Goal: Task Accomplishment & Management: Use online tool/utility

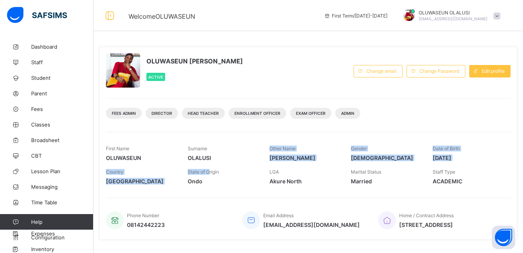
drag, startPoint x: 265, startPoint y: 164, endPoint x: 209, endPoint y: 165, distance: 55.7
click at [209, 165] on div "First Name OLUWASEUN Surname [PERSON_NAME] Other Name [PERSON_NAME] Gender [DEM…" at bounding box center [308, 153] width 405 height 23
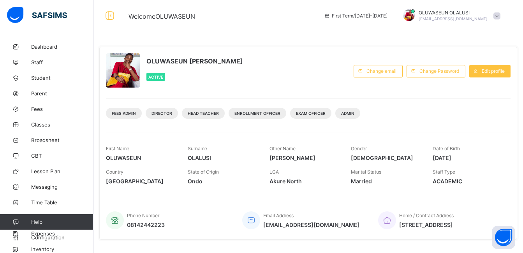
click at [100, 143] on div "OLUWASEUN [PERSON_NAME] Active Change email Change Password Edit profile Fees A…" at bounding box center [308, 143] width 418 height 193
click at [51, 161] on link "CBT" at bounding box center [47, 156] width 94 height 16
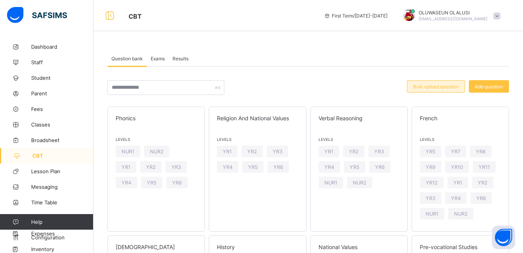
click at [437, 84] on span "Bulk upload question" at bounding box center [436, 87] width 46 height 6
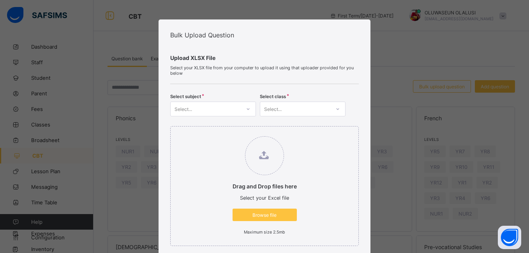
click at [247, 108] on icon at bounding box center [248, 109] width 5 height 8
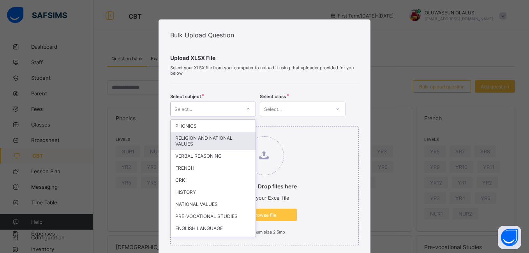
click at [230, 139] on div "RELIGION AND NATIONAL VALUES" at bounding box center [213, 141] width 85 height 18
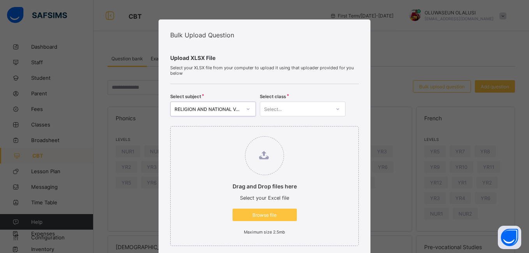
click at [274, 106] on div "Select..." at bounding box center [273, 109] width 18 height 15
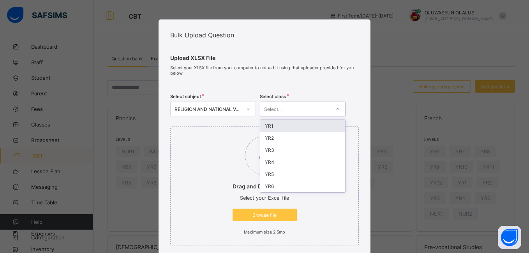
click at [333, 109] on div at bounding box center [337, 109] width 13 height 12
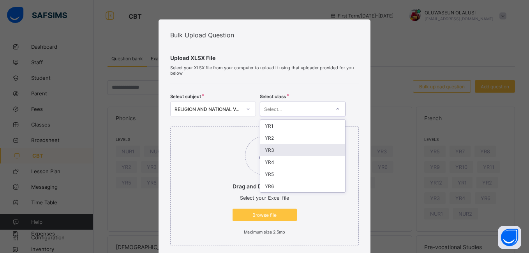
click at [299, 152] on div "YR3" at bounding box center [302, 150] width 85 height 12
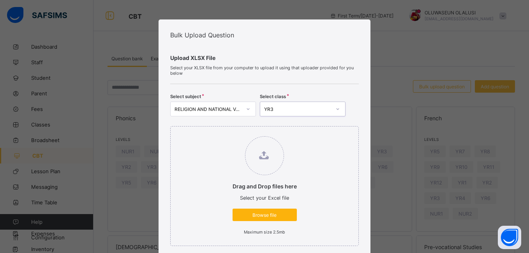
click at [250, 215] on span "Browse file" at bounding box center [264, 215] width 53 height 6
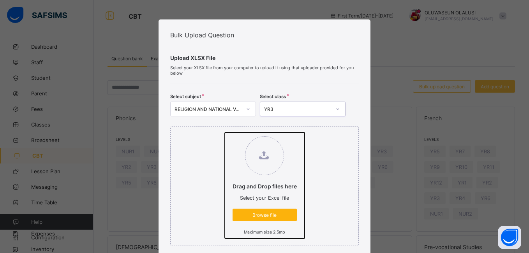
click at [225, 132] on input "Drag and Drop files here Select your Excel file Browse file Maximum size 2.5mb" at bounding box center [225, 132] width 0 height 0
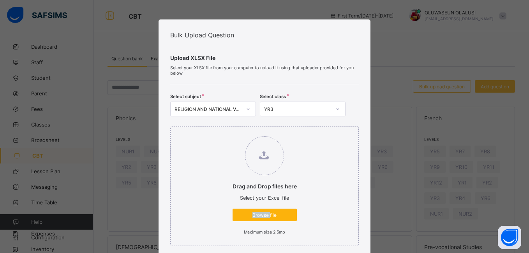
type input "**********"
click at [270, 215] on span "Browse file" at bounding box center [264, 215] width 53 height 6
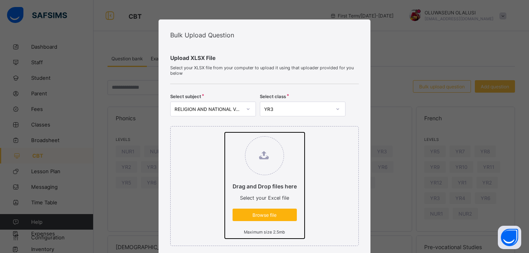
click at [225, 132] on input "Drag and Drop files here Select your Excel file Browse file Maximum size 2.5mb" at bounding box center [225, 132] width 0 height 0
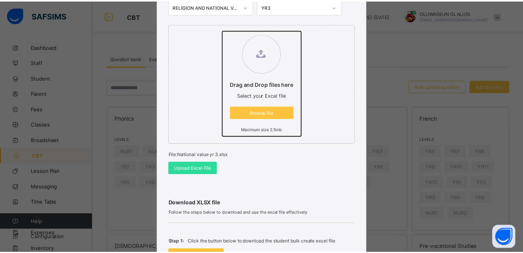
scroll to position [115, 0]
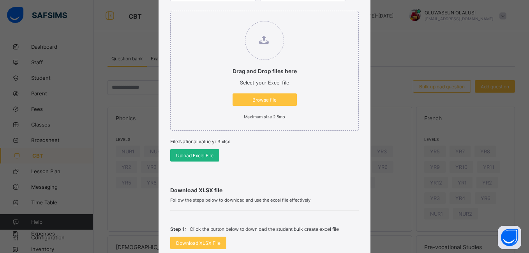
click at [187, 157] on span "Upload Excel File" at bounding box center [194, 156] width 37 height 6
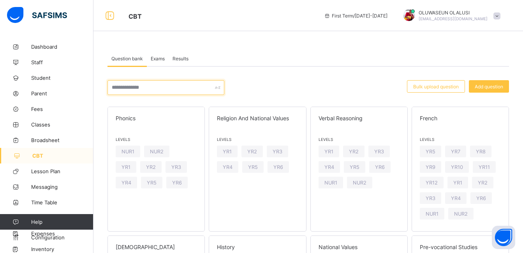
click at [153, 86] on input "text" at bounding box center [166, 87] width 117 height 15
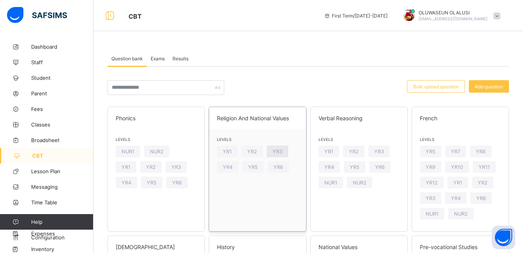
click at [279, 149] on span "YR3" at bounding box center [278, 152] width 10 height 6
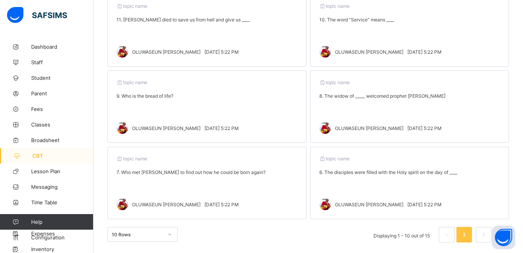
scroll to position [262, 0]
